Goal: Task Accomplishment & Management: Use online tool/utility

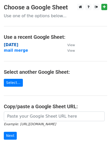
click at [11, 45] on strong "monday" at bounding box center [11, 44] width 14 height 5
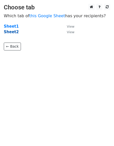
click at [12, 33] on strong "Sheet2" at bounding box center [11, 32] width 15 height 5
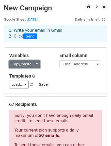
click at [36, 63] on link "Copy/paste..." at bounding box center [24, 64] width 31 height 8
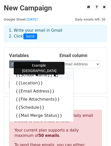
click at [54, 76] on icon at bounding box center [56, 75] width 4 height 4
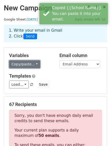
click at [35, 67] on link "Copy/paste..." at bounding box center [24, 64] width 31 height 8
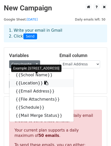
click at [44, 84] on icon at bounding box center [46, 83] width 4 height 4
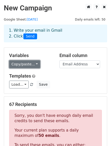
click at [32, 62] on link "Copy/paste..." at bounding box center [24, 64] width 31 height 8
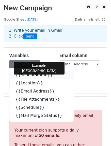
click at [50, 75] on link "{{School Name}}" at bounding box center [41, 75] width 64 height 8
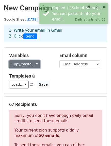
click at [33, 64] on link "Copy/paste..." at bounding box center [24, 64] width 31 height 8
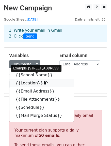
click at [44, 82] on icon at bounding box center [46, 83] width 4 height 4
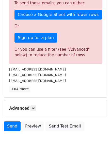
scroll to position [170, 0]
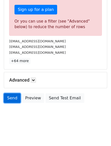
click at [15, 100] on link "Send" at bounding box center [12, 98] width 17 height 10
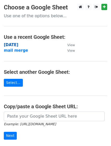
click at [10, 47] on strong "monday" at bounding box center [11, 44] width 14 height 5
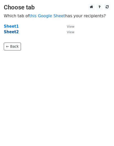
click at [10, 31] on strong "Sheet2" at bounding box center [11, 32] width 15 height 5
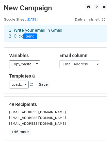
scroll to position [71, 0]
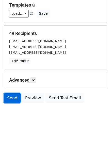
click at [13, 95] on link "Send" at bounding box center [12, 98] width 17 height 10
